Goal: Obtain resource: Download file/media

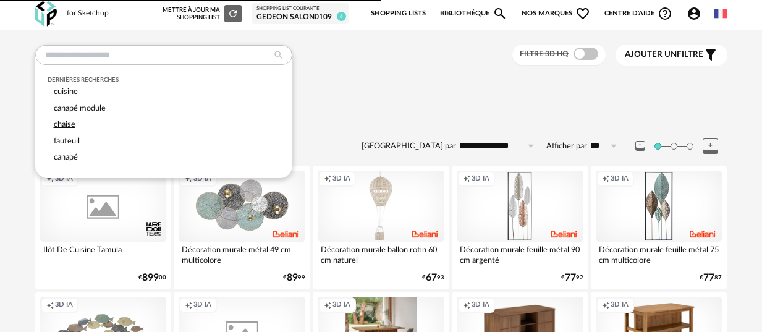
scroll to position [2, 0]
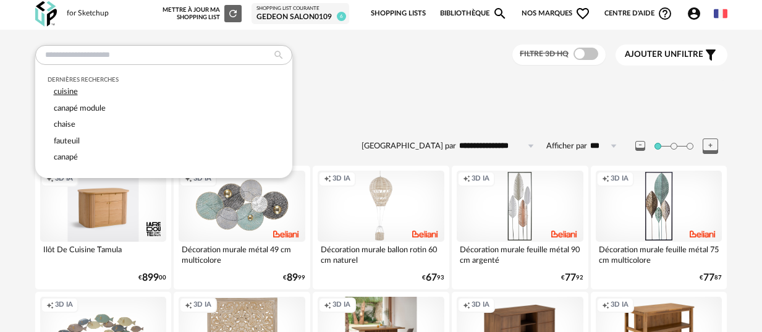
click at [93, 89] on div "cuisine" at bounding box center [164, 91] width 233 height 17
type input "*******"
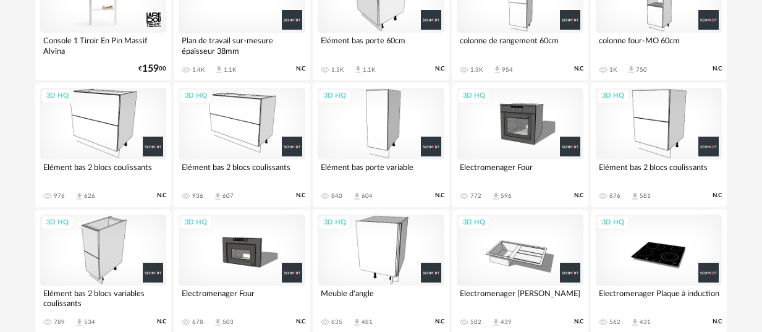
scroll to position [856, 0]
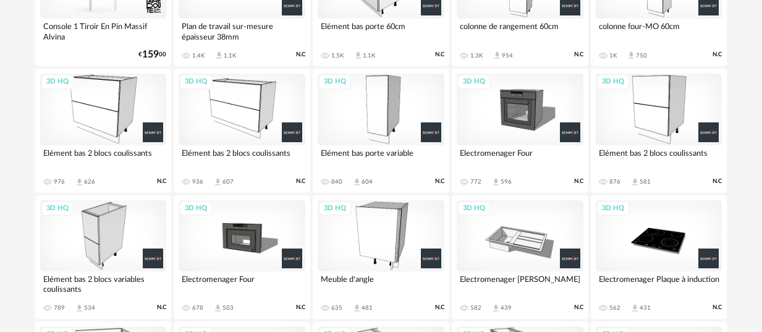
click at [370, 104] on div "3D HQ" at bounding box center [381, 109] width 127 height 71
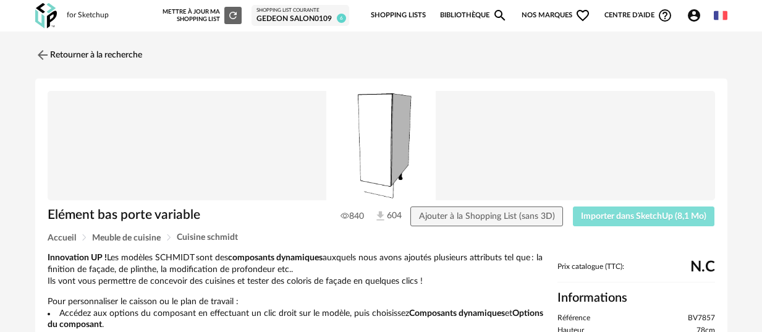
click at [604, 213] on span "Importer dans SketchUp (8,1 Mo)" at bounding box center [644, 216] width 126 height 9
click at [598, 218] on span "Importer dans SketchUp (8,1 Mo)" at bounding box center [644, 216] width 126 height 9
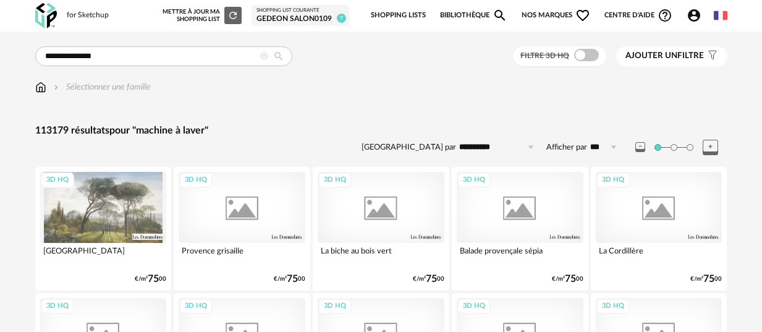
type input "**********"
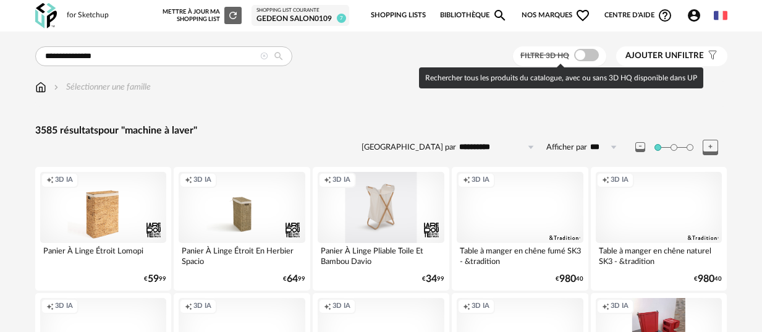
click at [582, 59] on span at bounding box center [586, 55] width 25 height 12
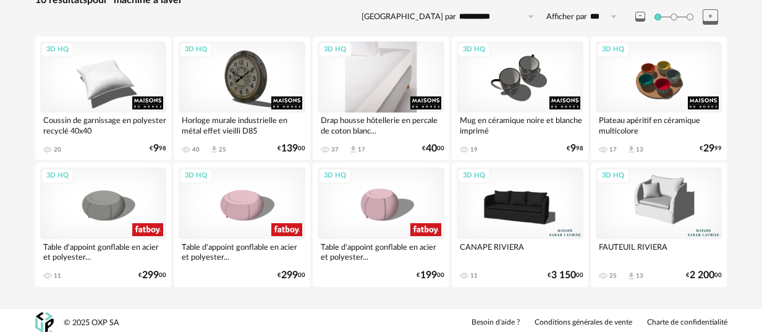
scroll to position [135, 0]
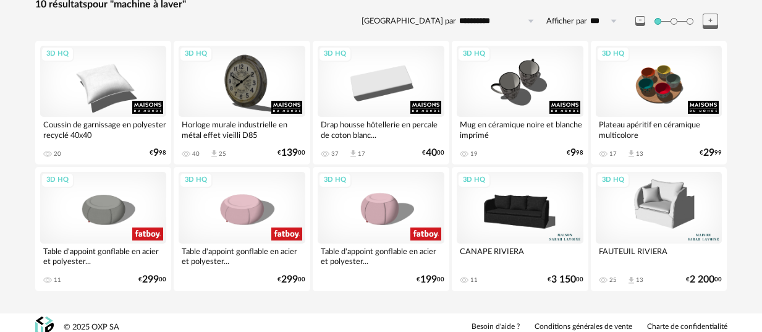
click at [673, 195] on div "3D HQ" at bounding box center [659, 207] width 127 height 71
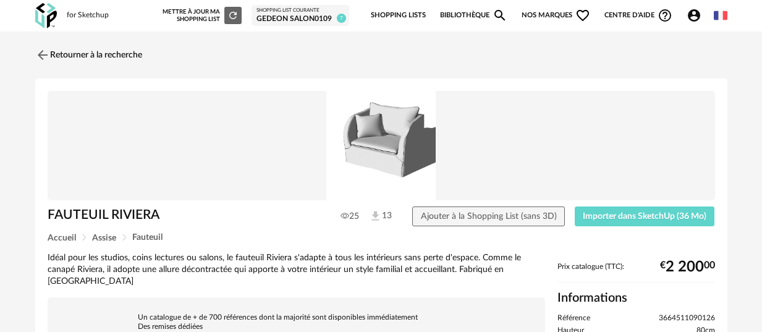
scroll to position [1, 0]
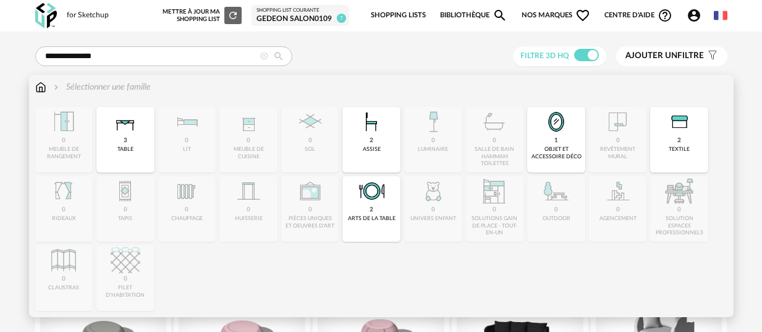
click at [37, 93] on img at bounding box center [40, 87] width 11 height 12
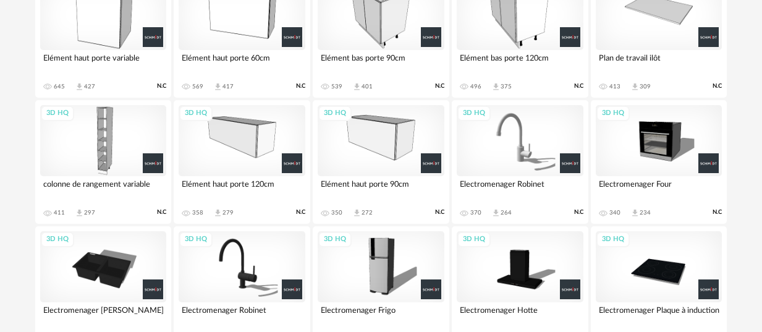
scroll to position [1203, 0]
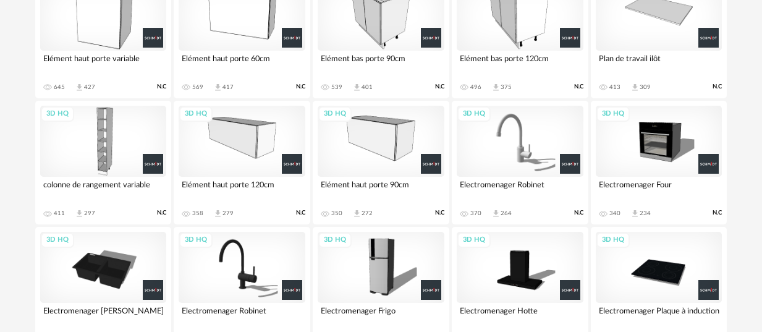
click at [102, 139] on div "3D HQ" at bounding box center [103, 141] width 127 height 71
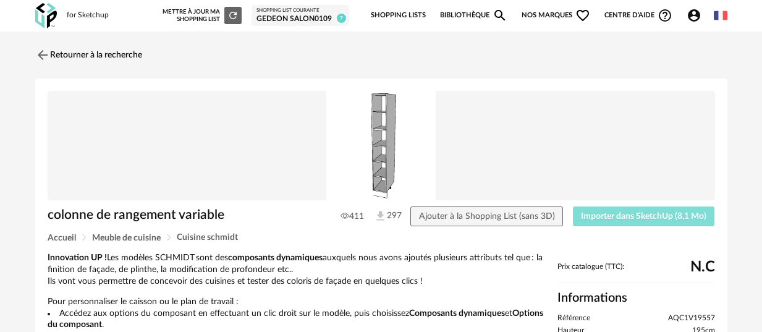
click at [624, 221] on button "Importer dans SketchUp (8,1 Mo)" at bounding box center [644, 217] width 142 height 20
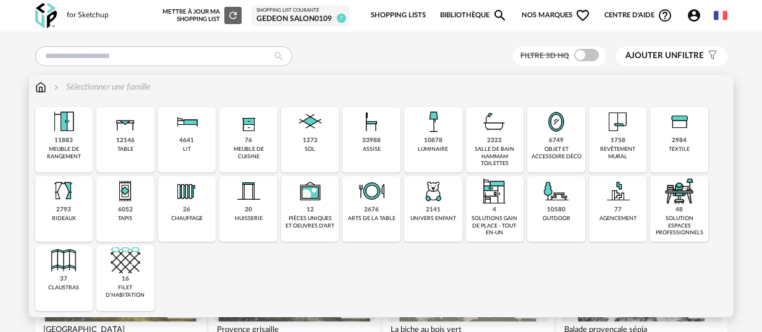
click at [236, 153] on div "meuble de cuisine" at bounding box center [248, 153] width 51 height 14
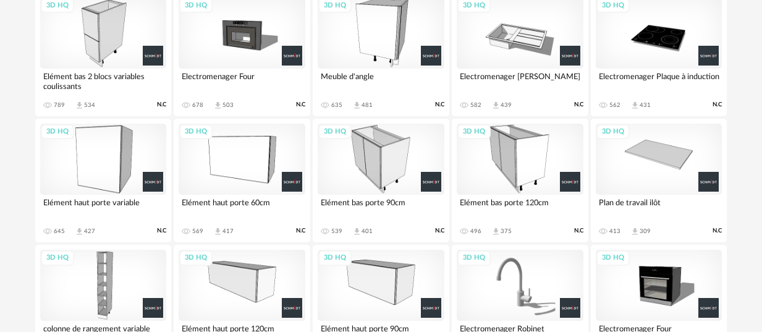
scroll to position [1083, 0]
